Goal: Browse casually

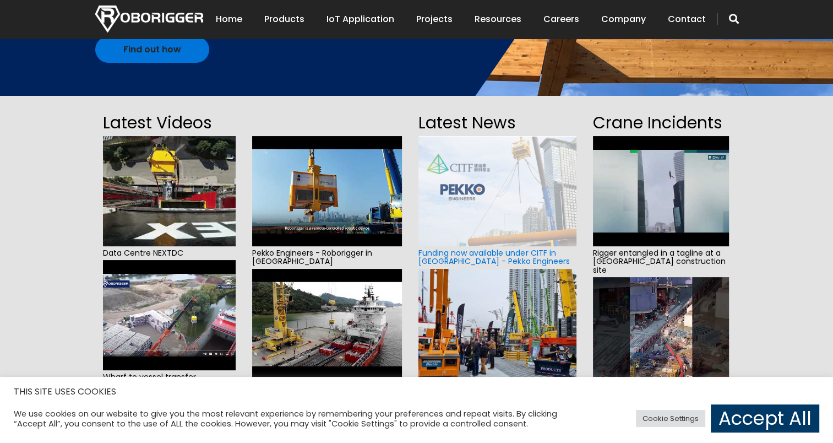
scroll to position [168, 0]
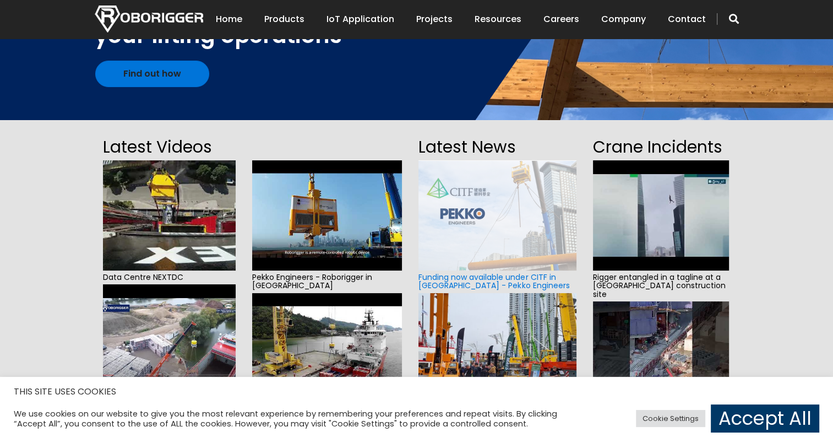
click at [344, 339] on img at bounding box center [327, 348] width 150 height 110
click at [316, 234] on img at bounding box center [327, 215] width 150 height 110
click at [667, 221] on img at bounding box center [661, 215] width 136 height 110
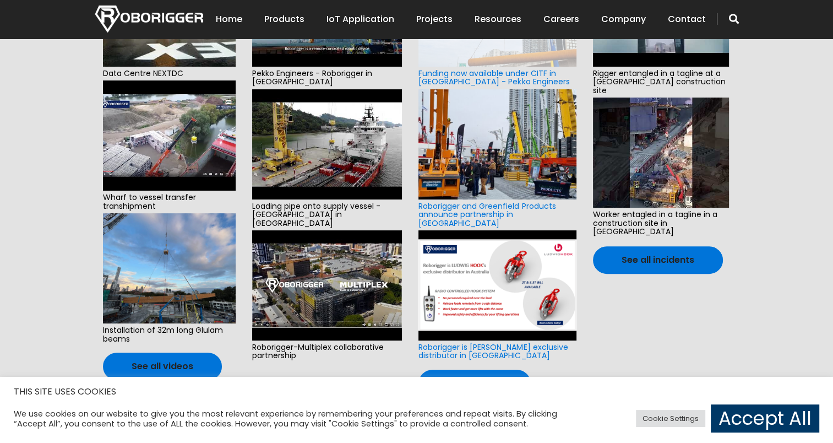
scroll to position [380, 0]
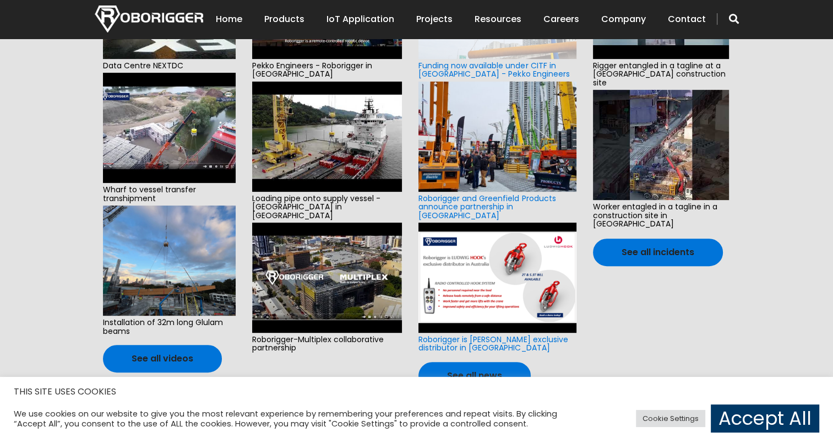
click at [652, 153] on img at bounding box center [661, 145] width 136 height 110
click at [315, 272] on img at bounding box center [327, 278] width 150 height 110
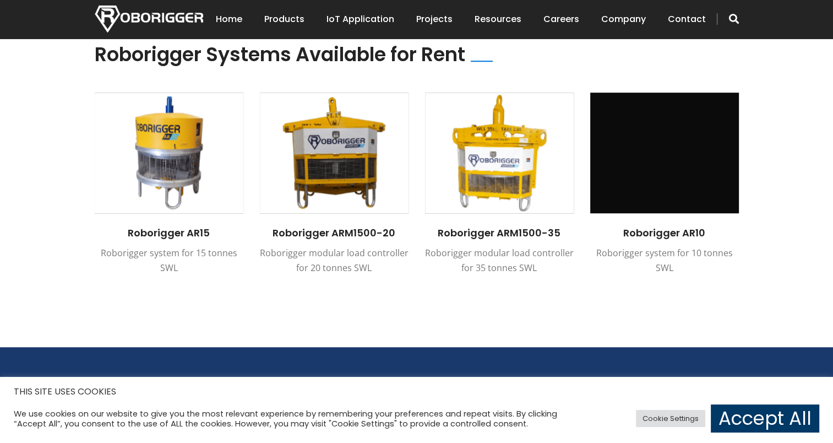
scroll to position [802, 0]
